Goal: Browse casually: Explore the website without a specific task or goal

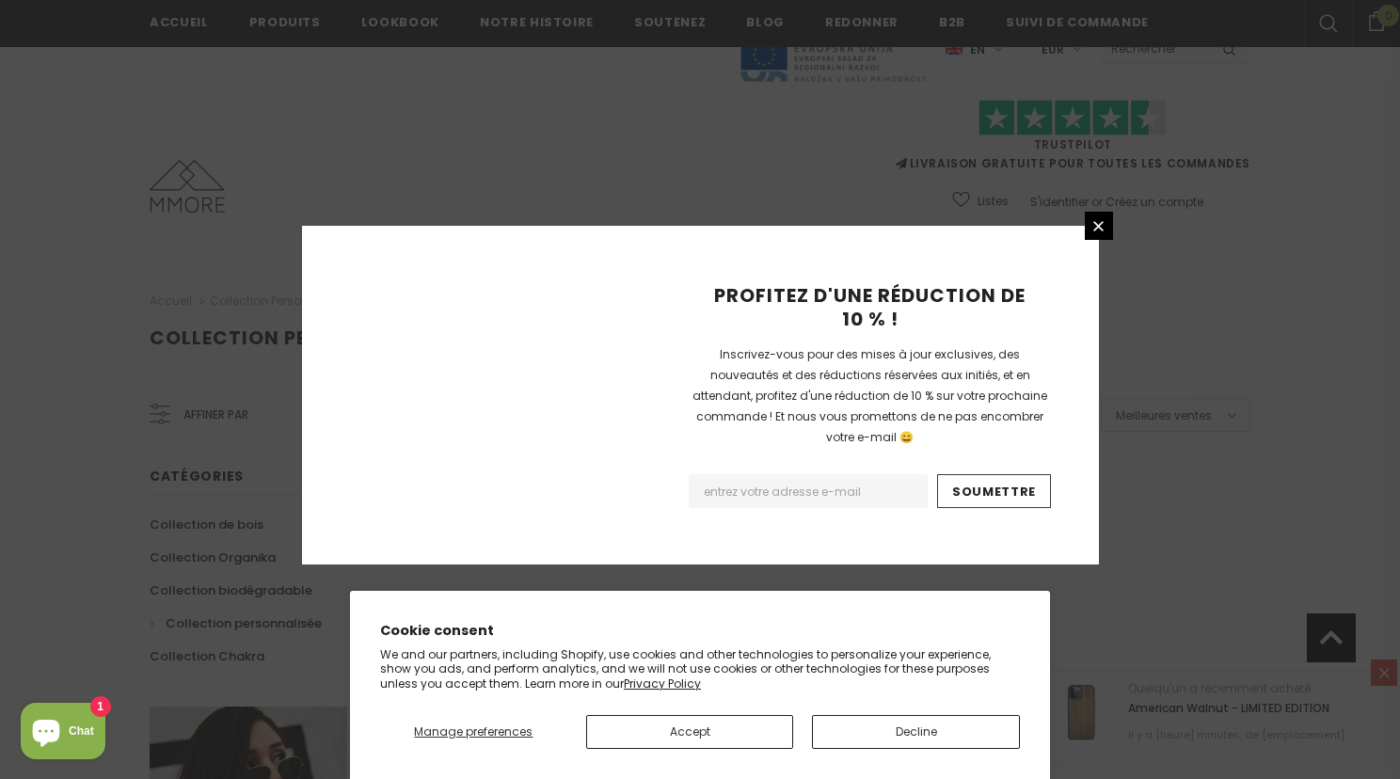
scroll to position [1195, 0]
